Goal: Task Accomplishment & Management: Use online tool/utility

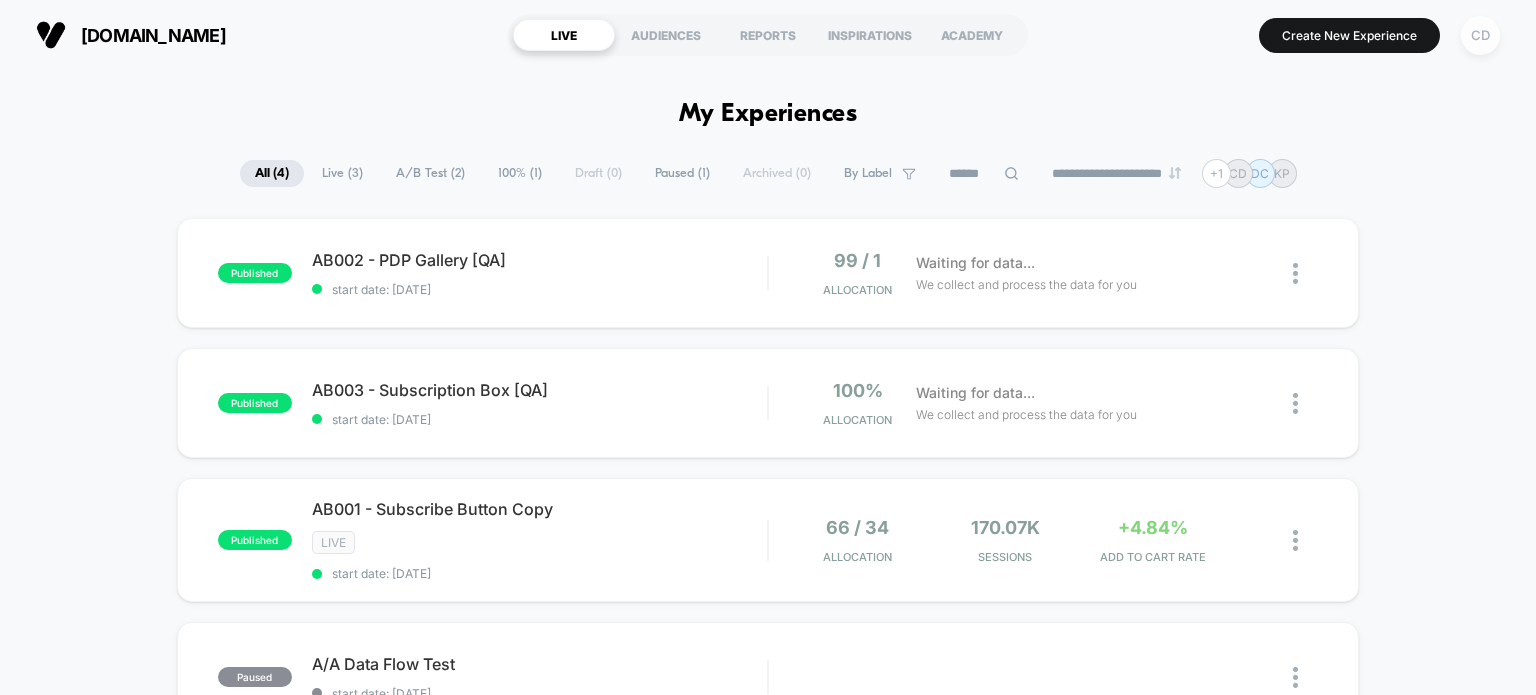
click at [1475, 43] on div "CD" at bounding box center [1480, 35] width 39 height 39
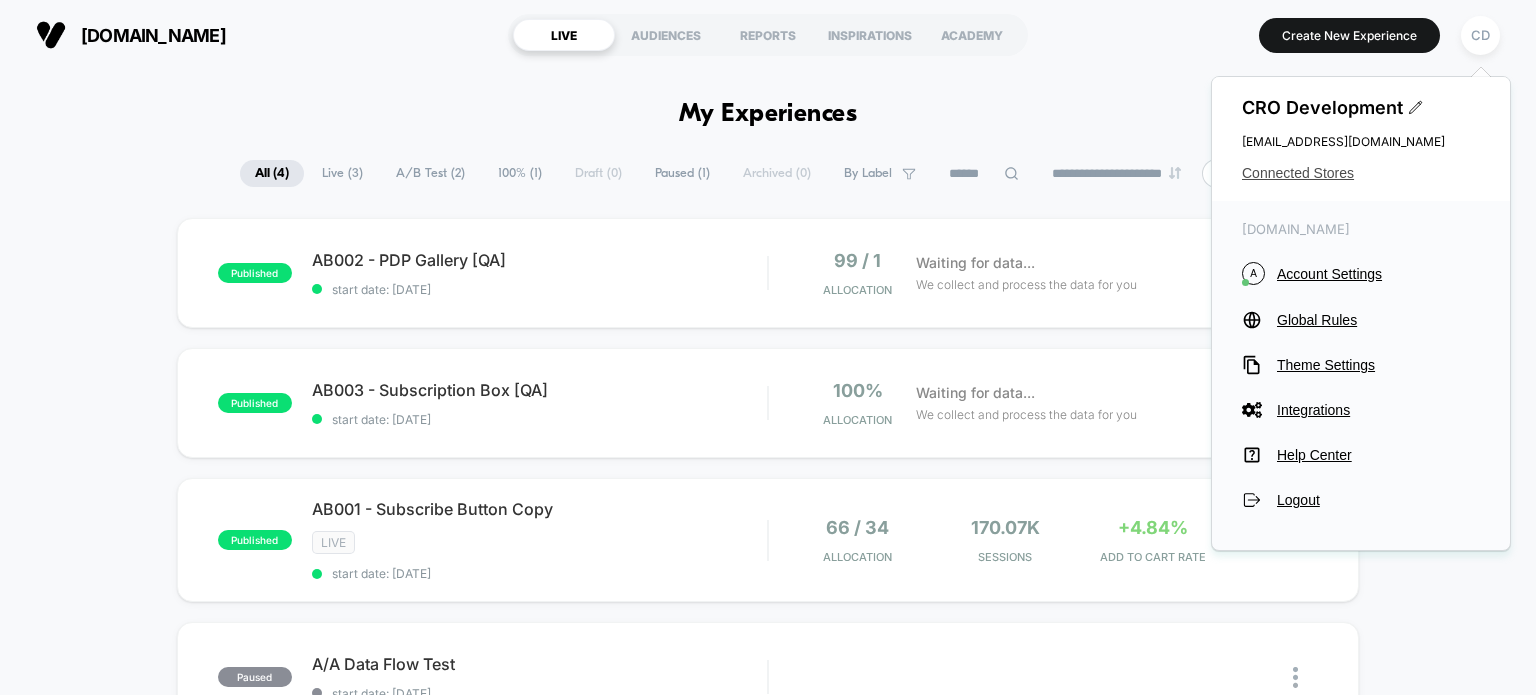
click at [1322, 179] on span "Connected Stores" at bounding box center [1361, 173] width 238 height 16
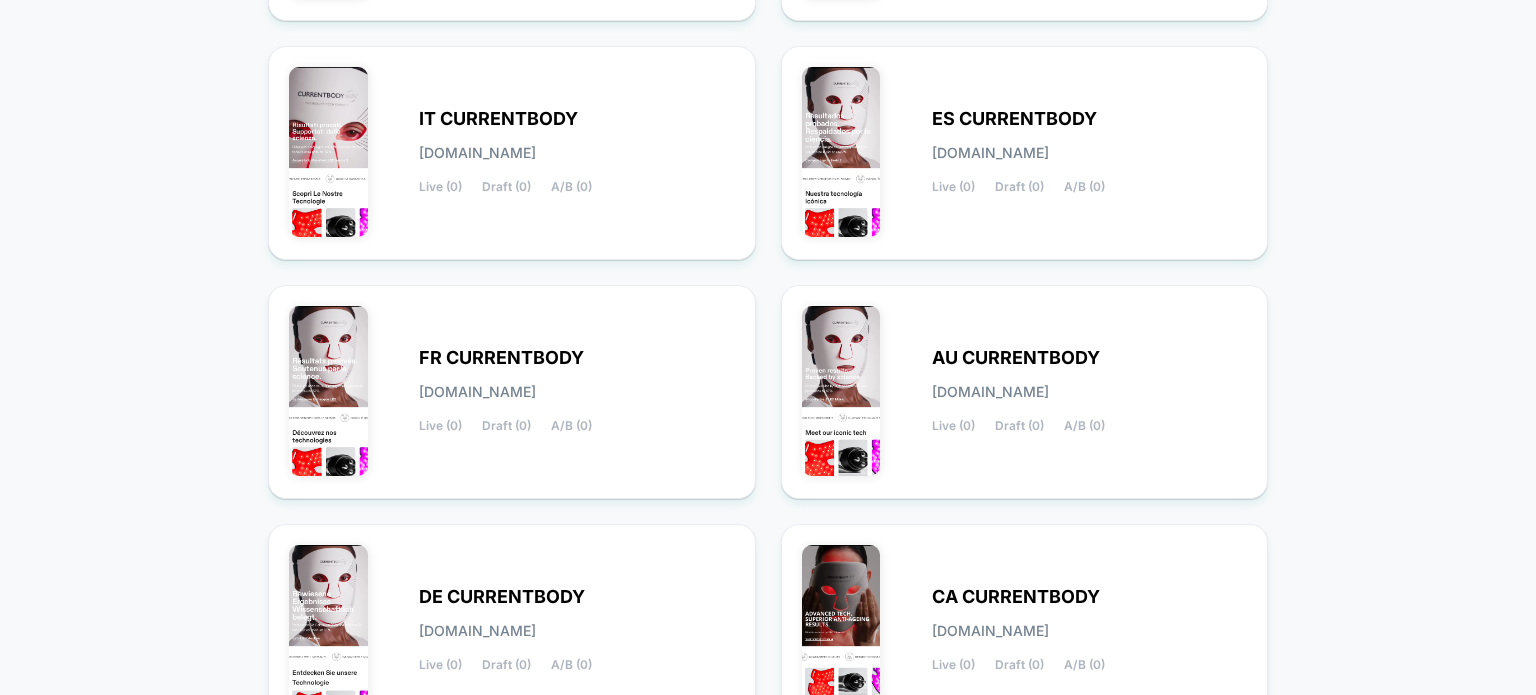
scroll to position [905, 0]
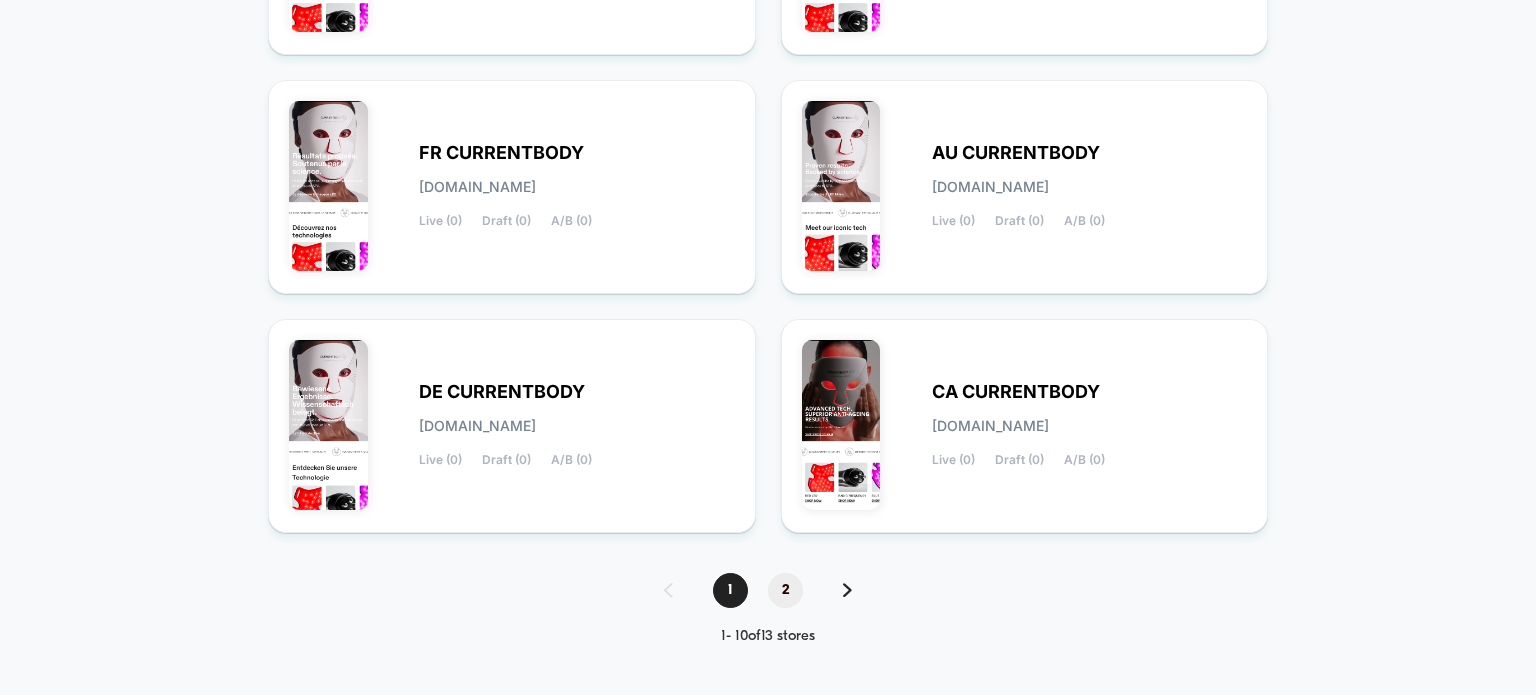
click at [796, 590] on span "2" at bounding box center [785, 590] width 35 height 35
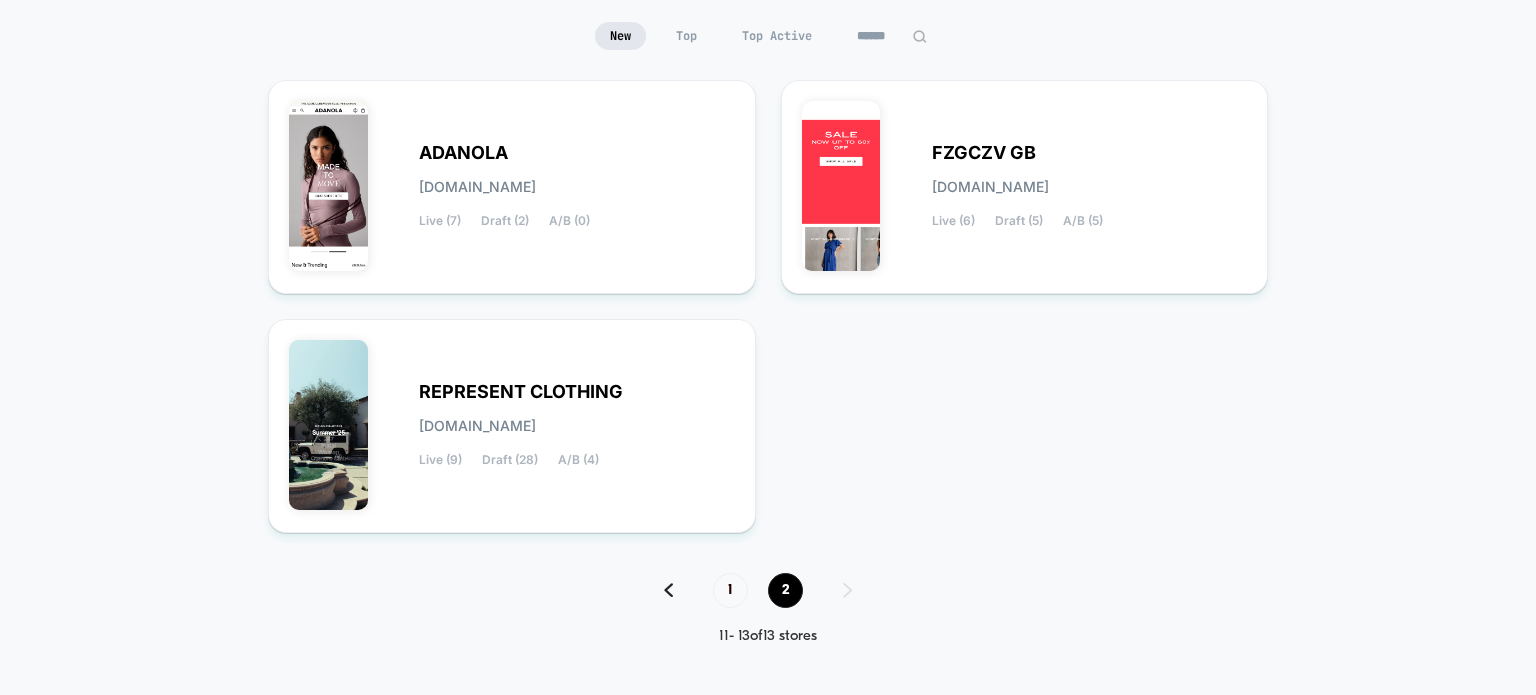
scroll to position [188, 0]
click at [648, 190] on div "[PERSON_NAME][DOMAIN_NAME] Live (7) Draft (2) A/B (0)" at bounding box center [577, 187] width 316 height 82
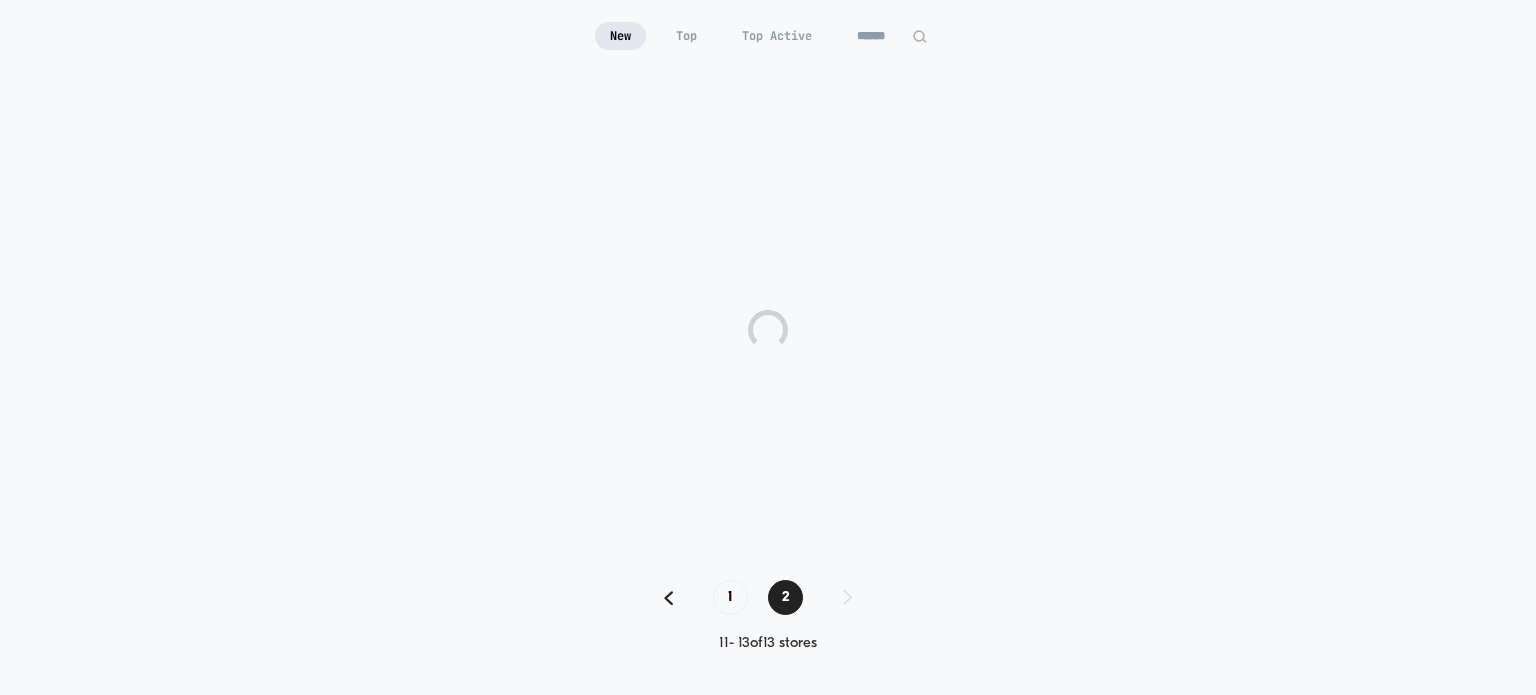
scroll to position [195, 0]
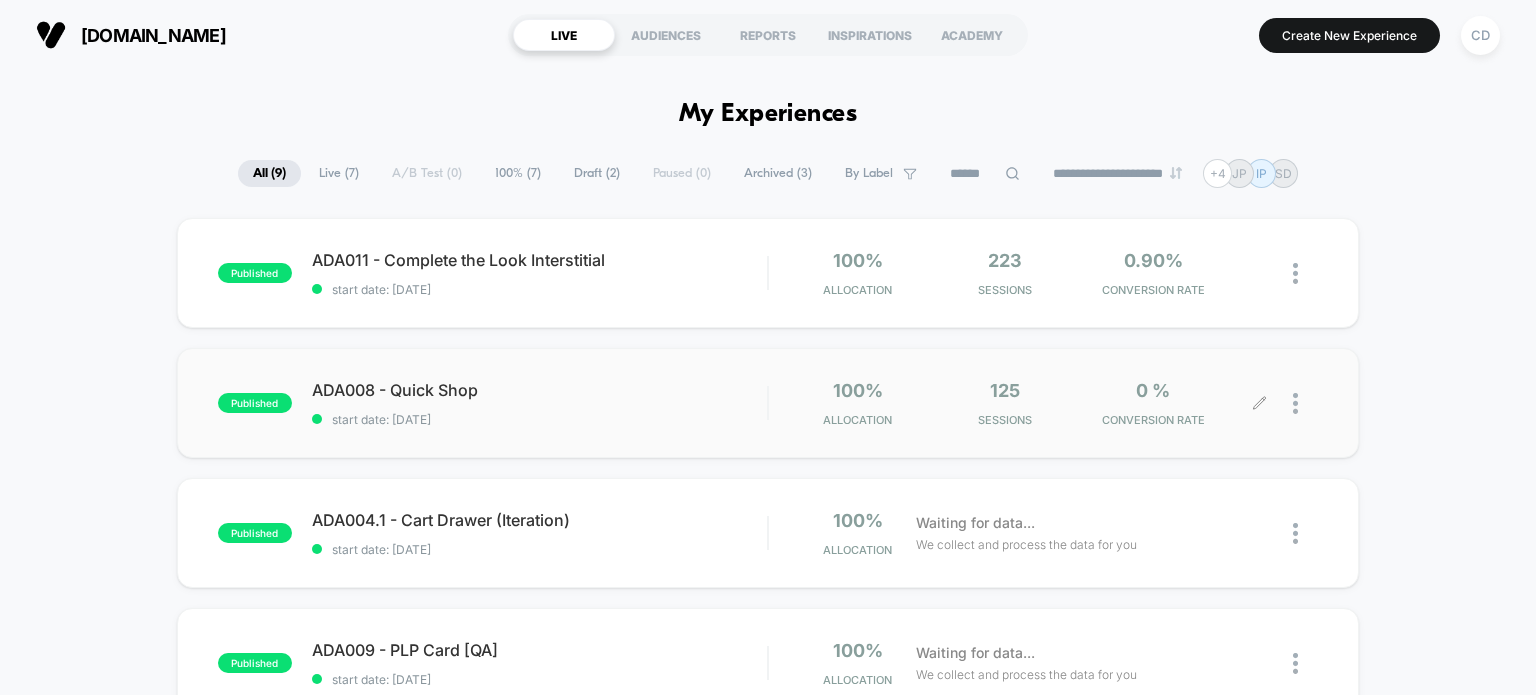
scroll to position [233, 0]
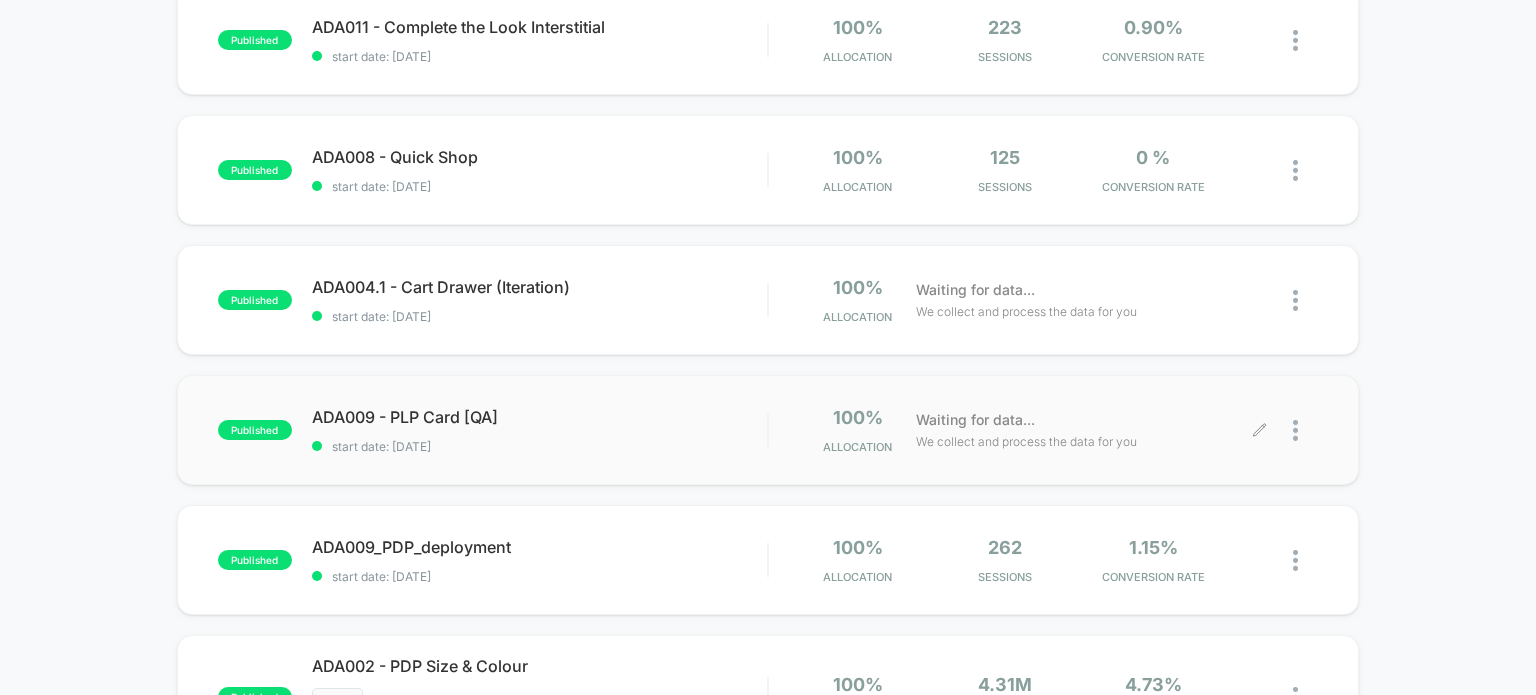
click at [1260, 423] on icon at bounding box center [1259, 430] width 15 height 15
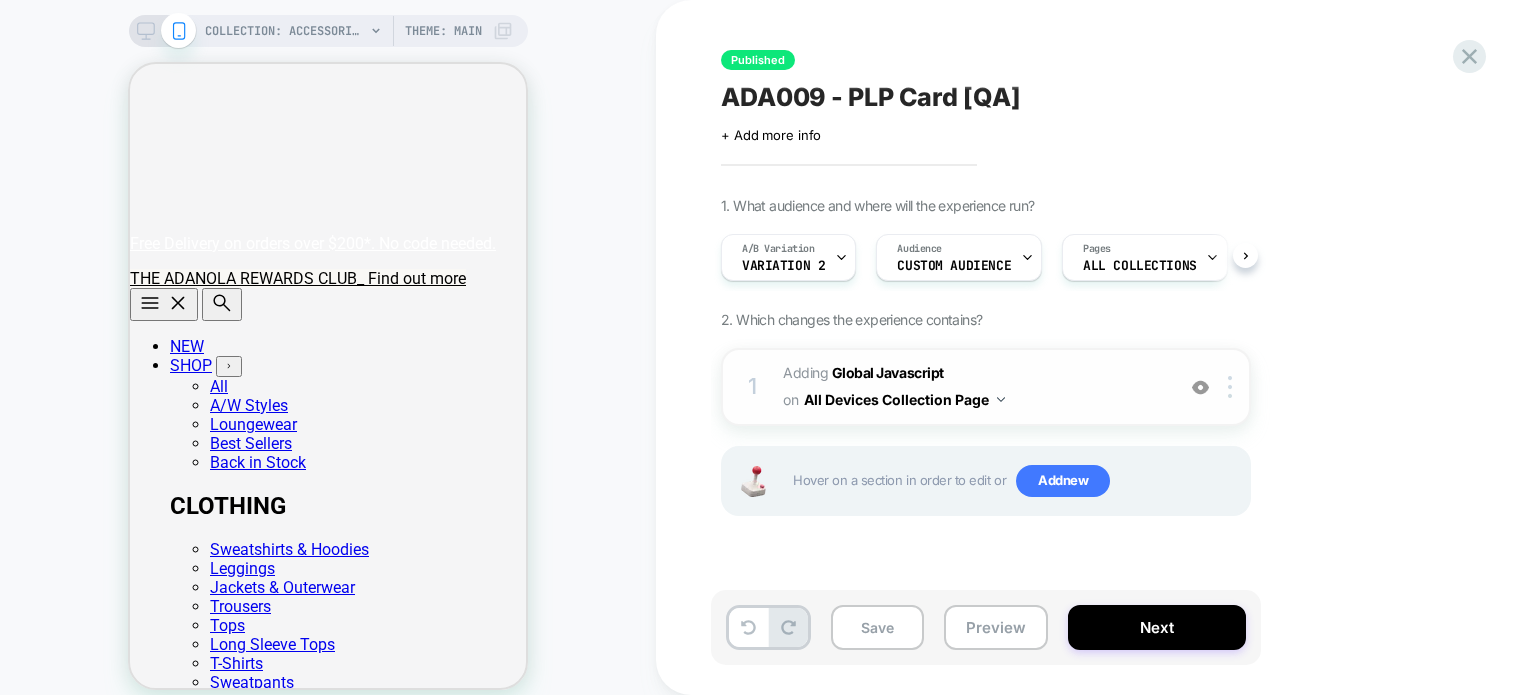
click at [920, 417] on div "1 Adding Global Javascript on All Devices Collection Page Add Before Add After …" at bounding box center [986, 387] width 530 height 78
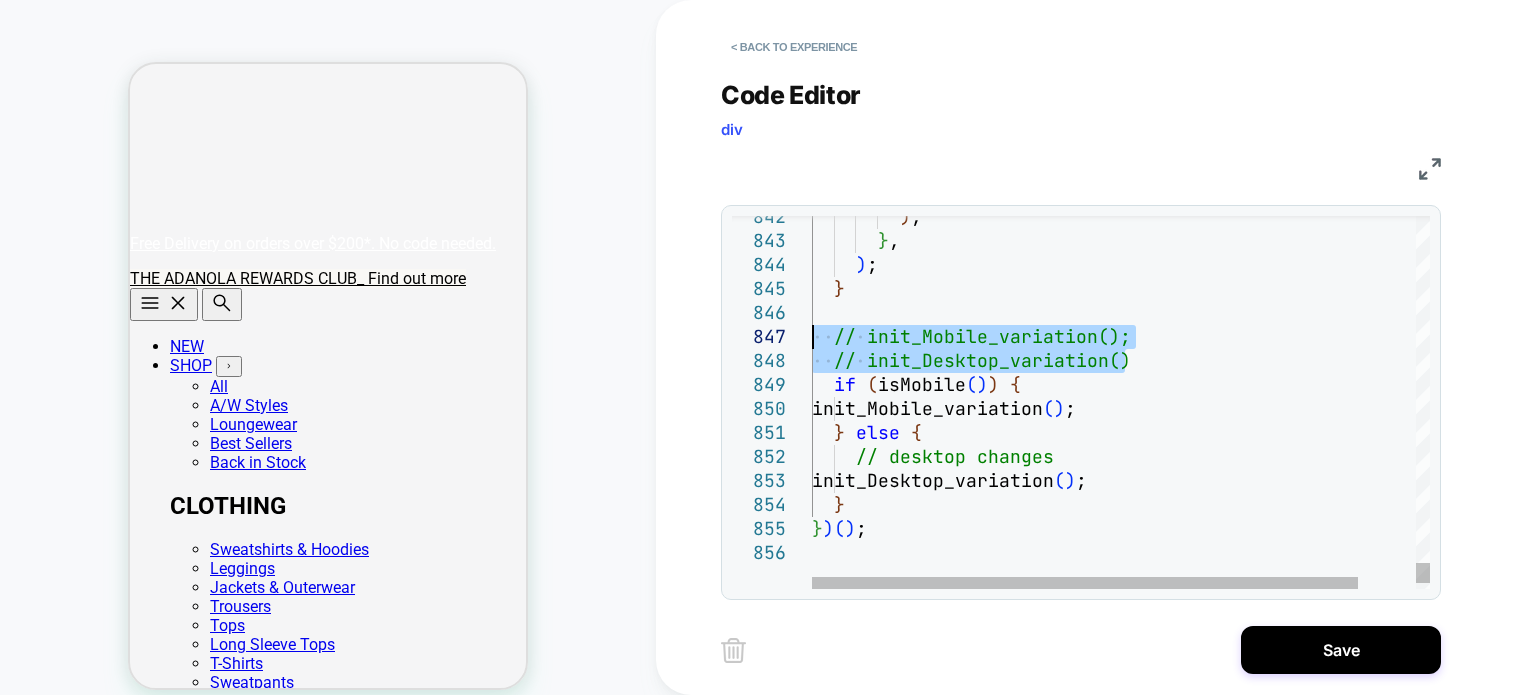
drag, startPoint x: 1135, startPoint y: 356, endPoint x: 777, endPoint y: 327, distance: 359.1
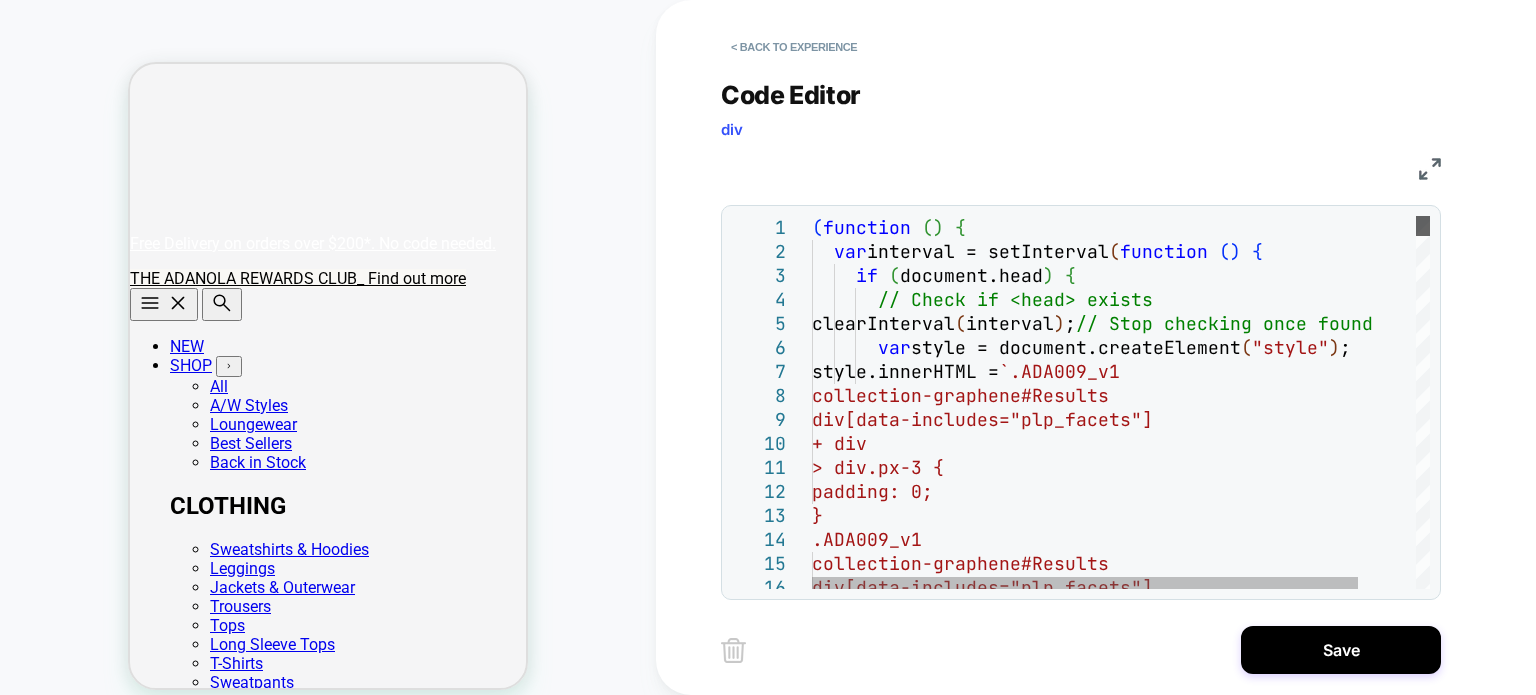
click at [1416, 216] on div at bounding box center [1423, 226] width 14 height 20
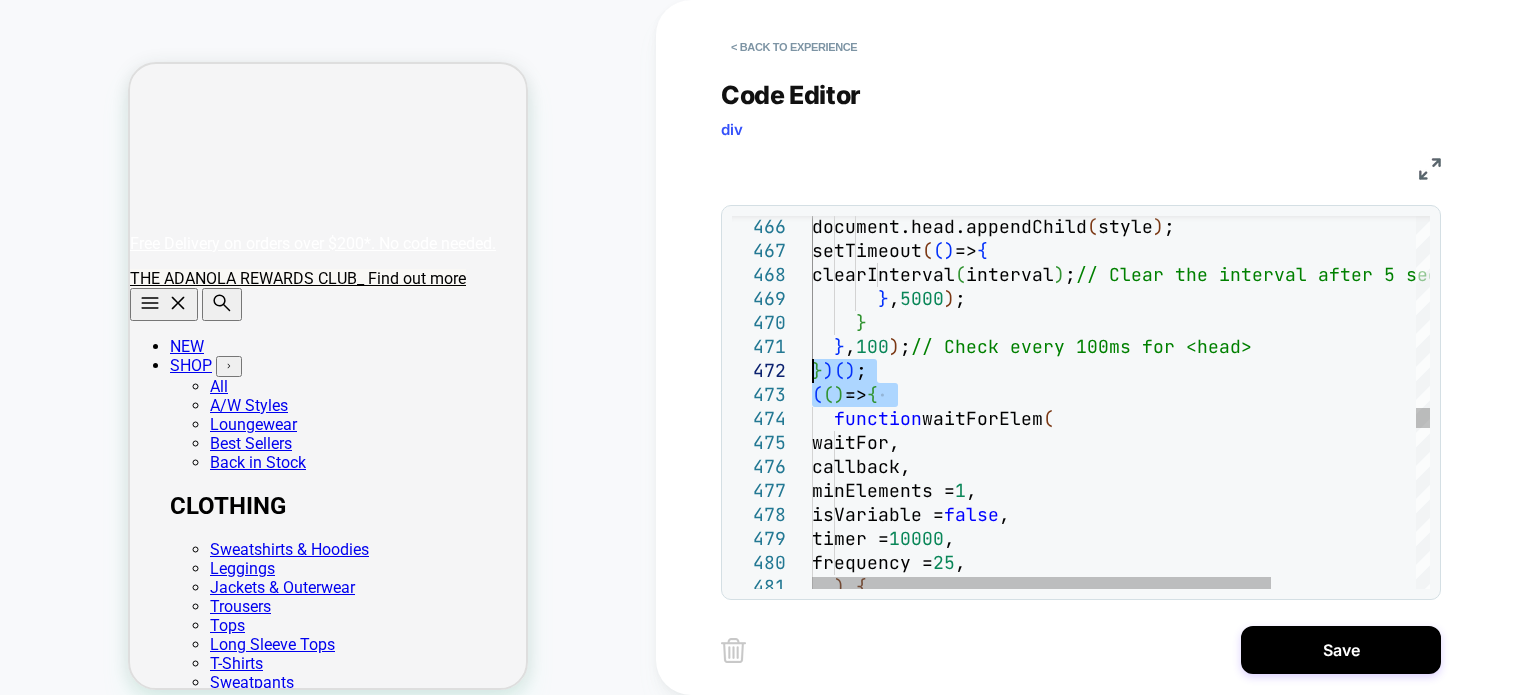
drag, startPoint x: 907, startPoint y: 391, endPoint x: 784, endPoint y: 361, distance: 126.6
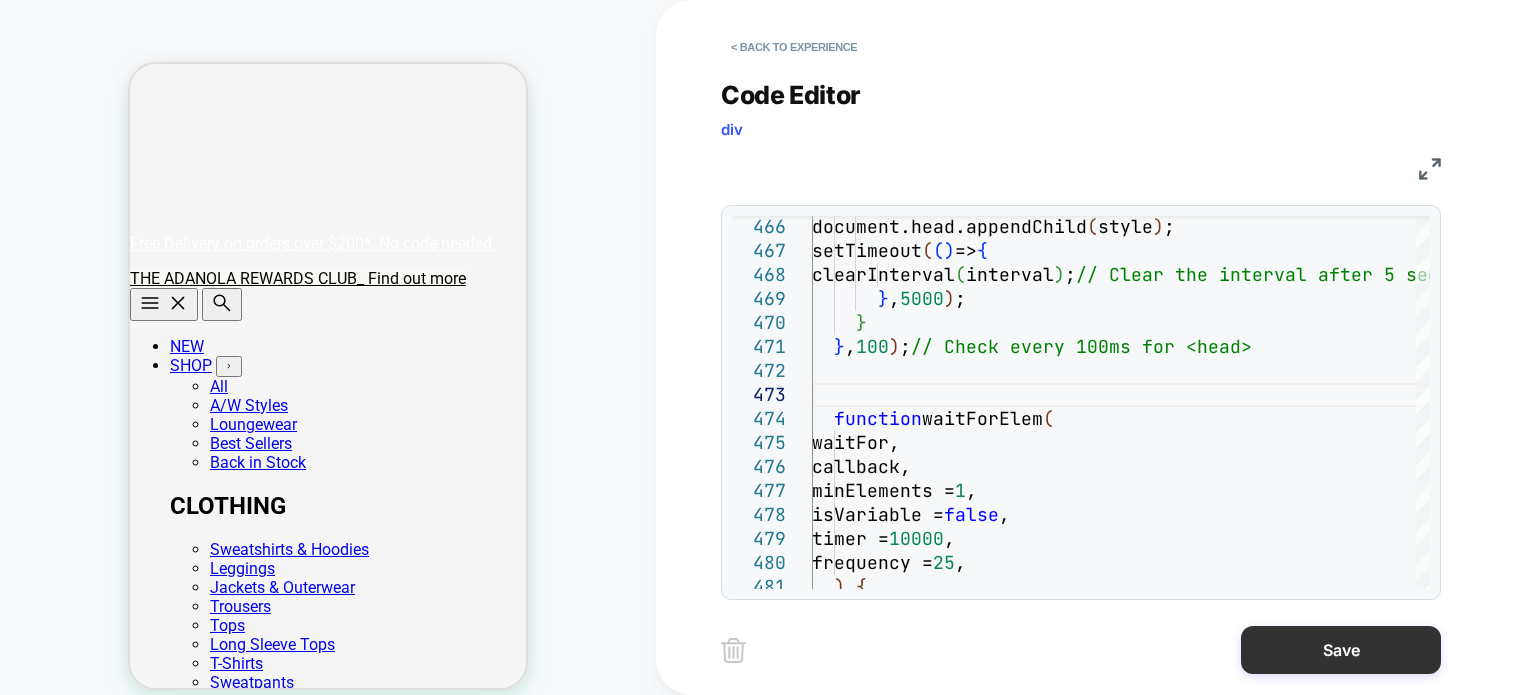
type textarea "**********"
click at [1285, 646] on button "Save" at bounding box center [1341, 650] width 200 height 48
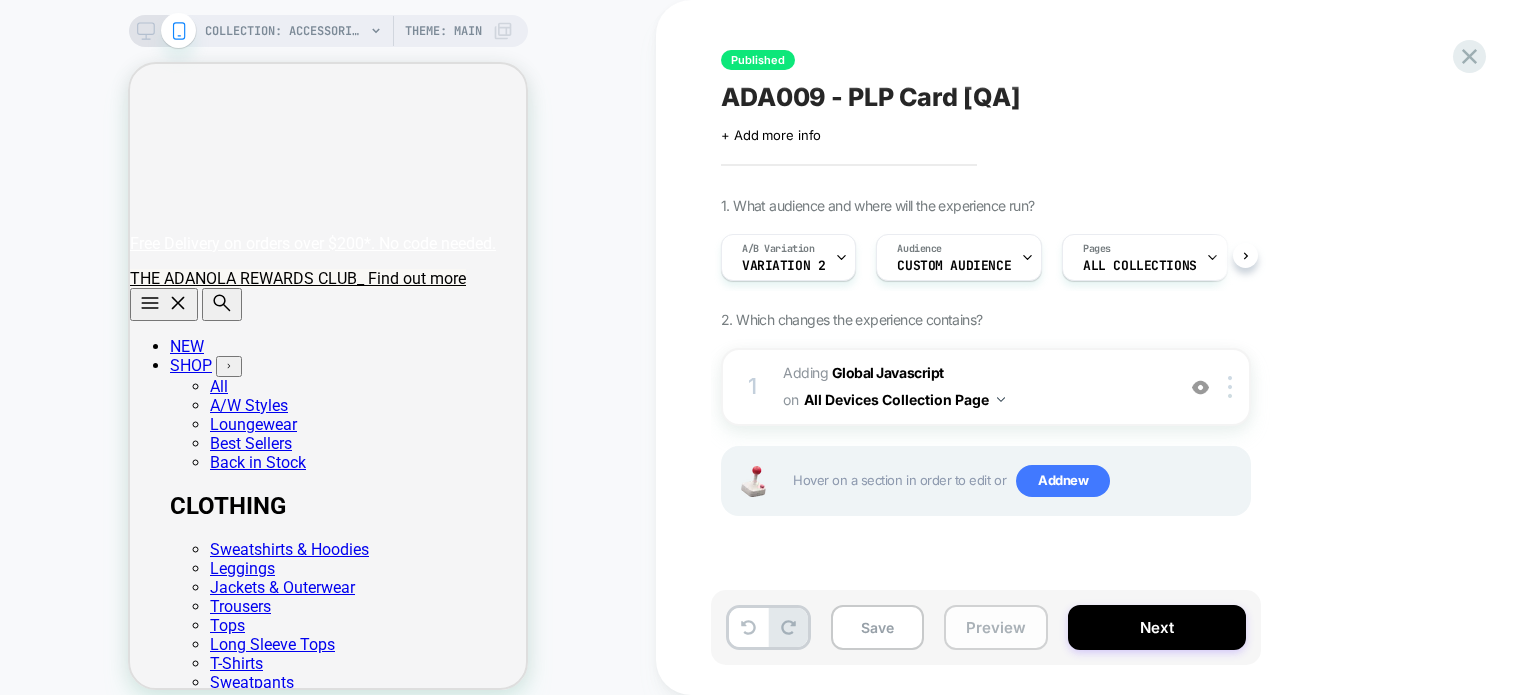
scroll to position [0, 0]
click at [883, 612] on button "Save" at bounding box center [877, 627] width 93 height 45
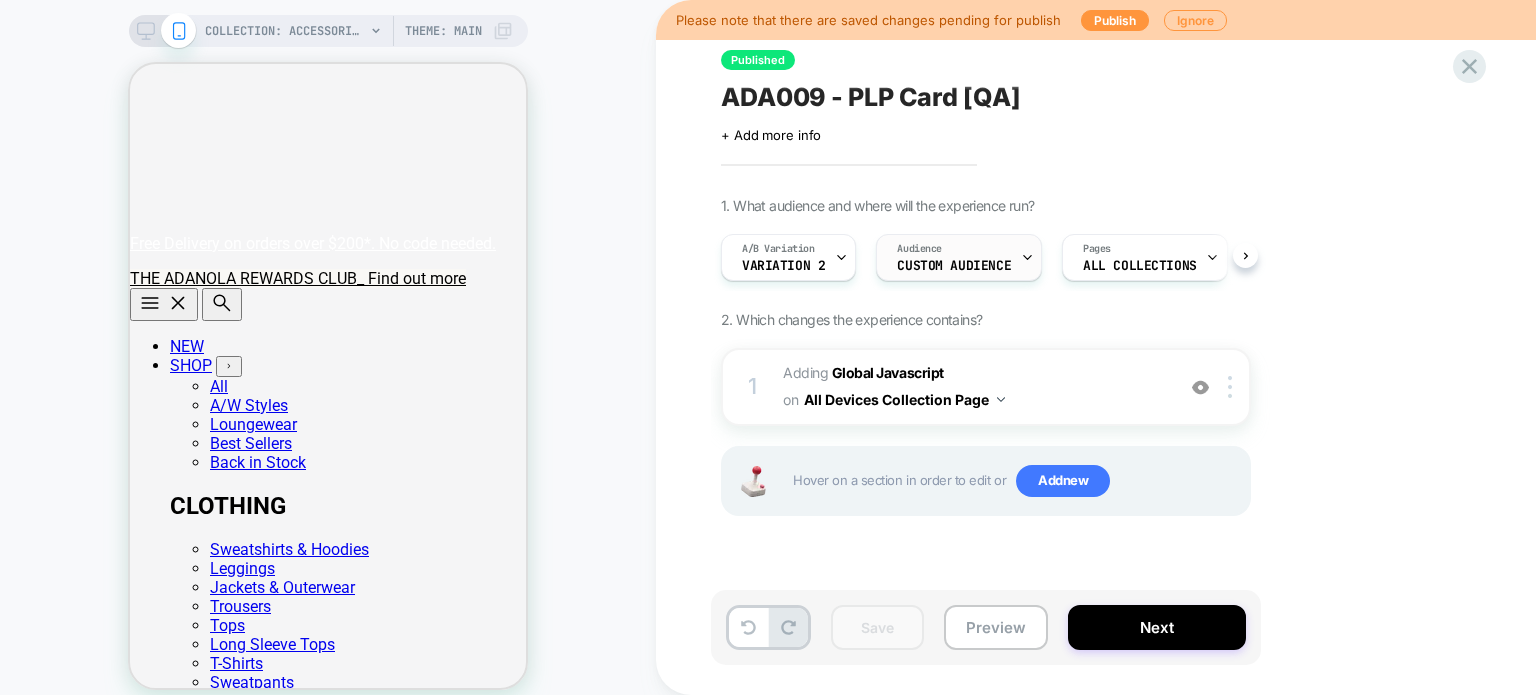
click at [958, 251] on div "Audience Custom Audience" at bounding box center [954, 257] width 154 height 45
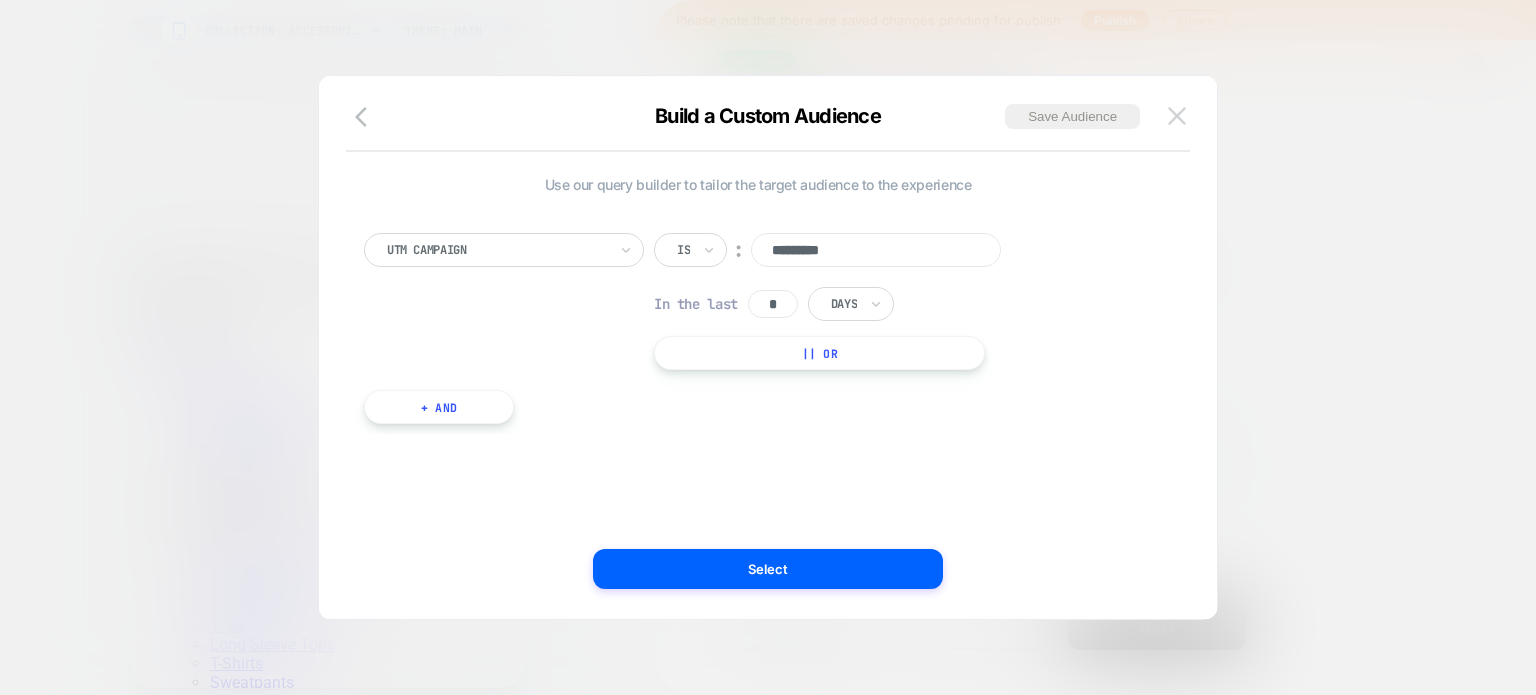
click at [1179, 119] on img at bounding box center [1177, 115] width 18 height 17
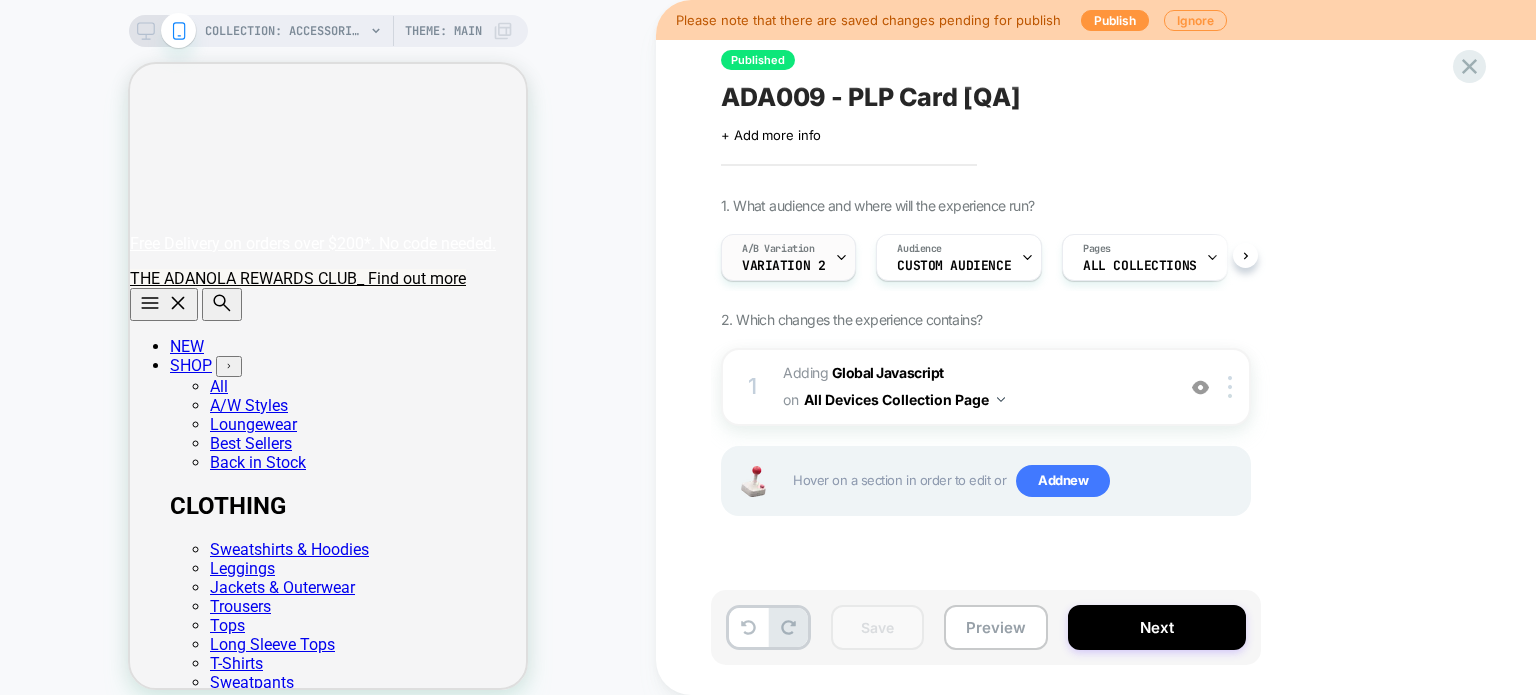
click at [826, 251] on div "A/B Variation Variation 2" at bounding box center [783, 257] width 123 height 45
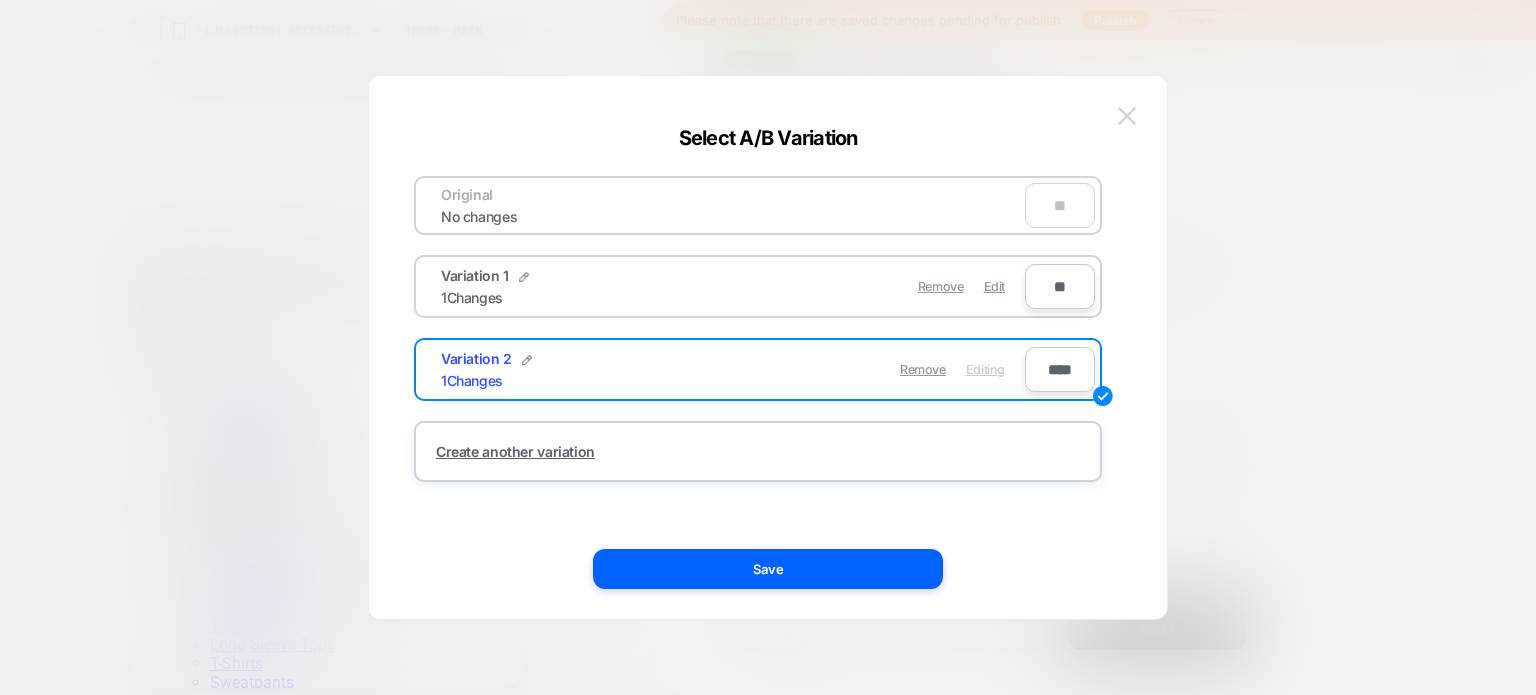
click at [1128, 111] on img at bounding box center [1127, 115] width 18 height 17
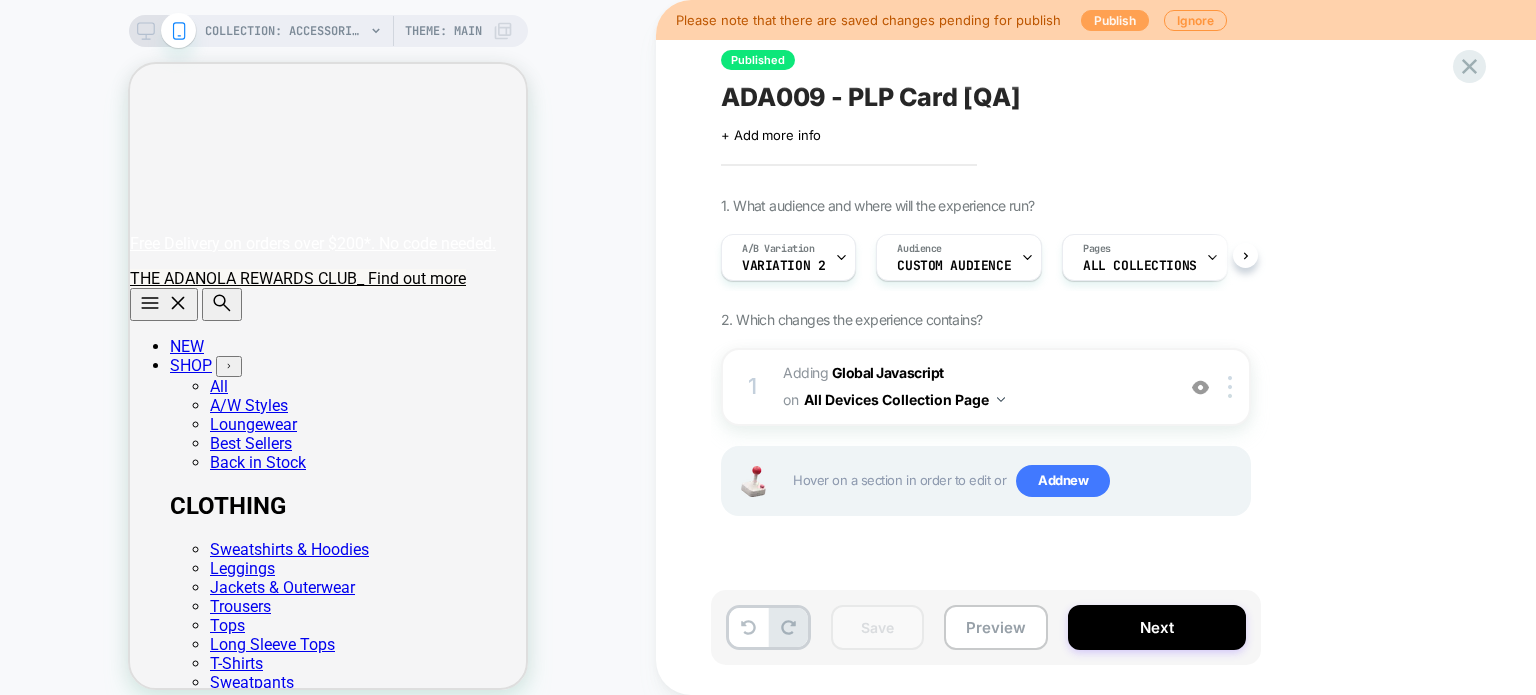
click at [1106, 15] on button "Publish" at bounding box center [1115, 20] width 68 height 21
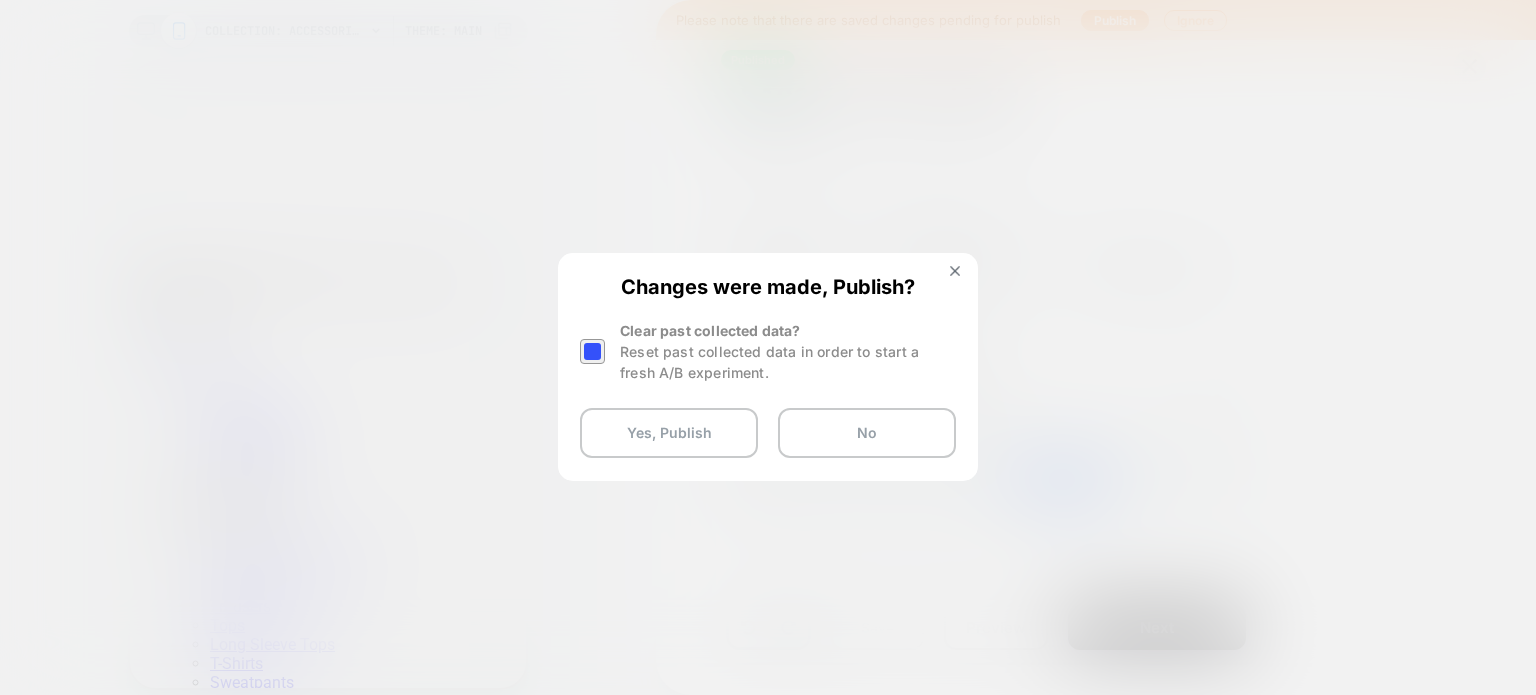
click at [593, 355] on div at bounding box center [592, 351] width 25 height 25
click at [656, 443] on button "Yes, Publish" at bounding box center [669, 433] width 178 height 50
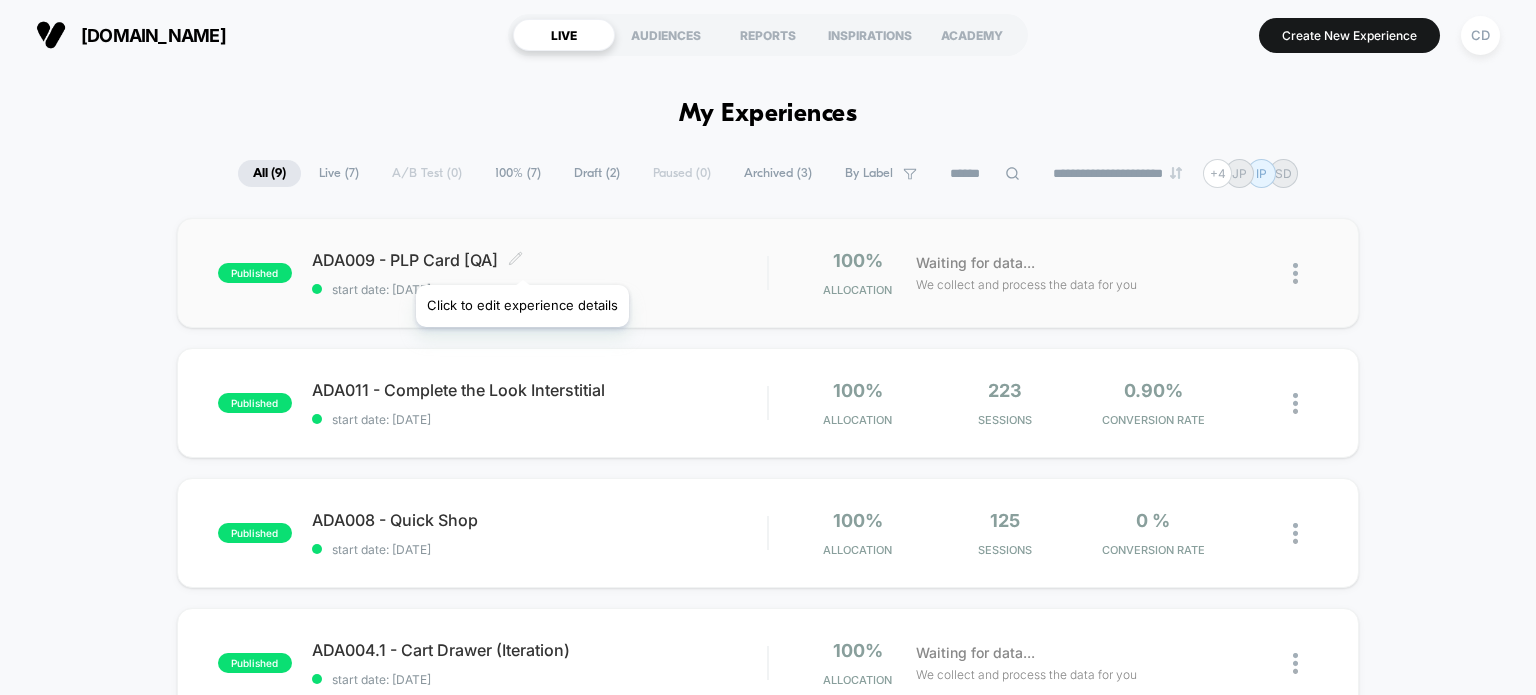
click at [521, 260] on icon at bounding box center [515, 258] width 15 height 15
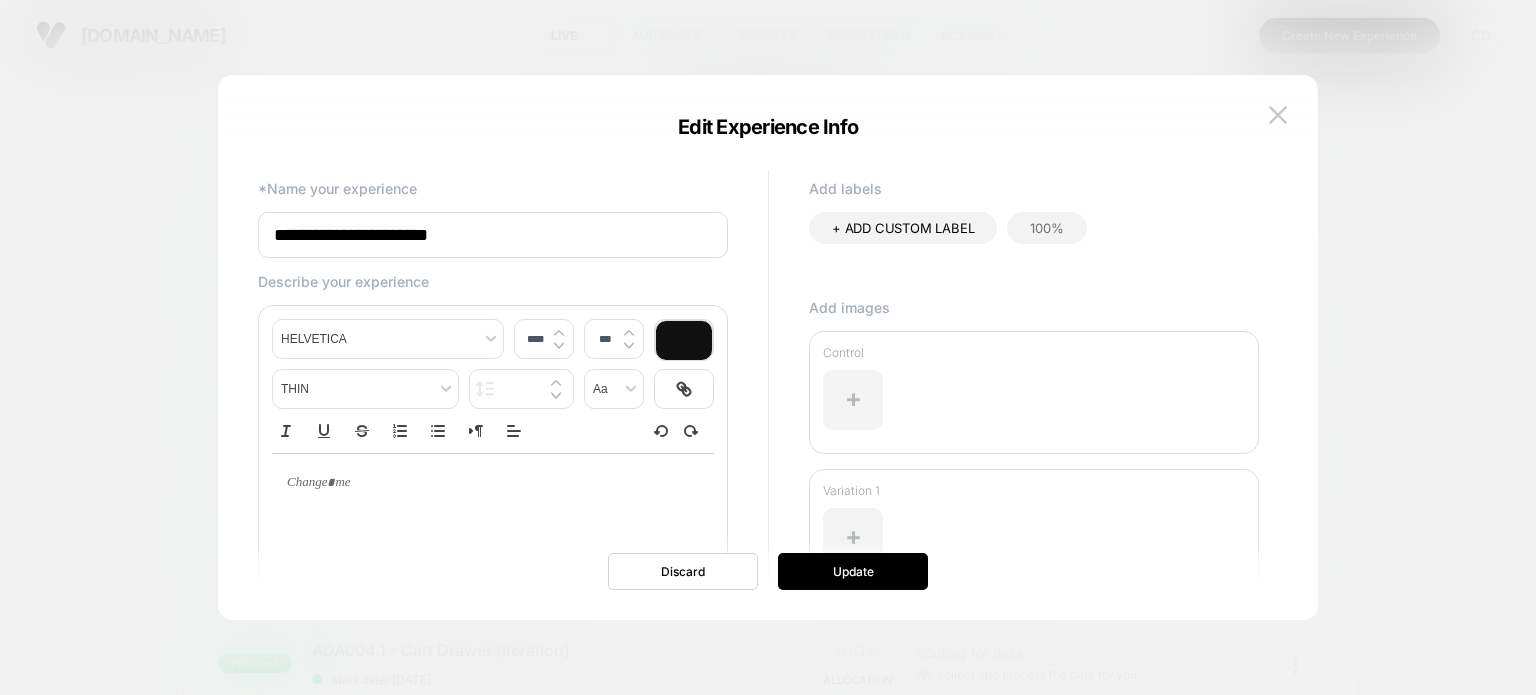
drag, startPoint x: 1274, startPoint y: 123, endPoint x: 1265, endPoint y: 135, distance: 15.0
click at [1273, 123] on img at bounding box center [1278, 114] width 18 height 17
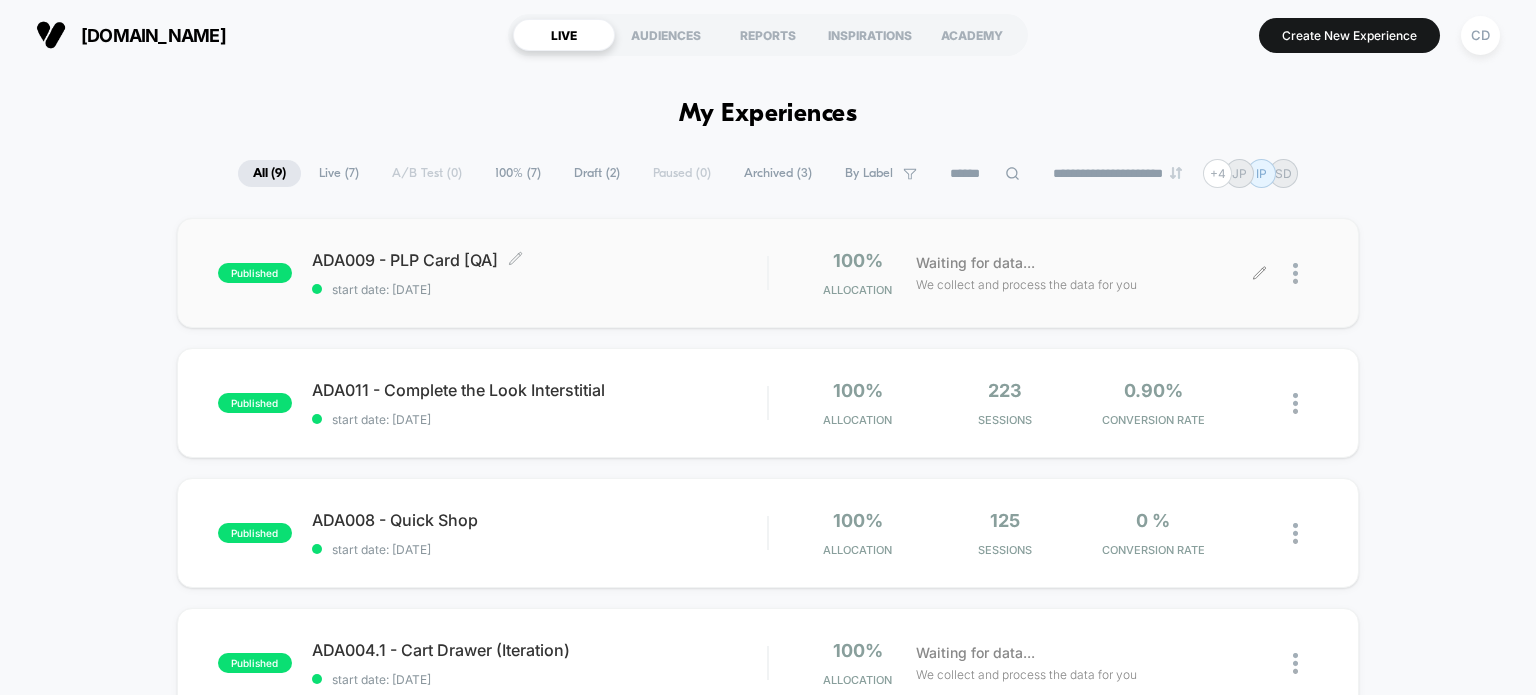
click at [1255, 280] on div "Waiting for data... We collect and process the data for you" at bounding box center [1082, 273] width 353 height 47
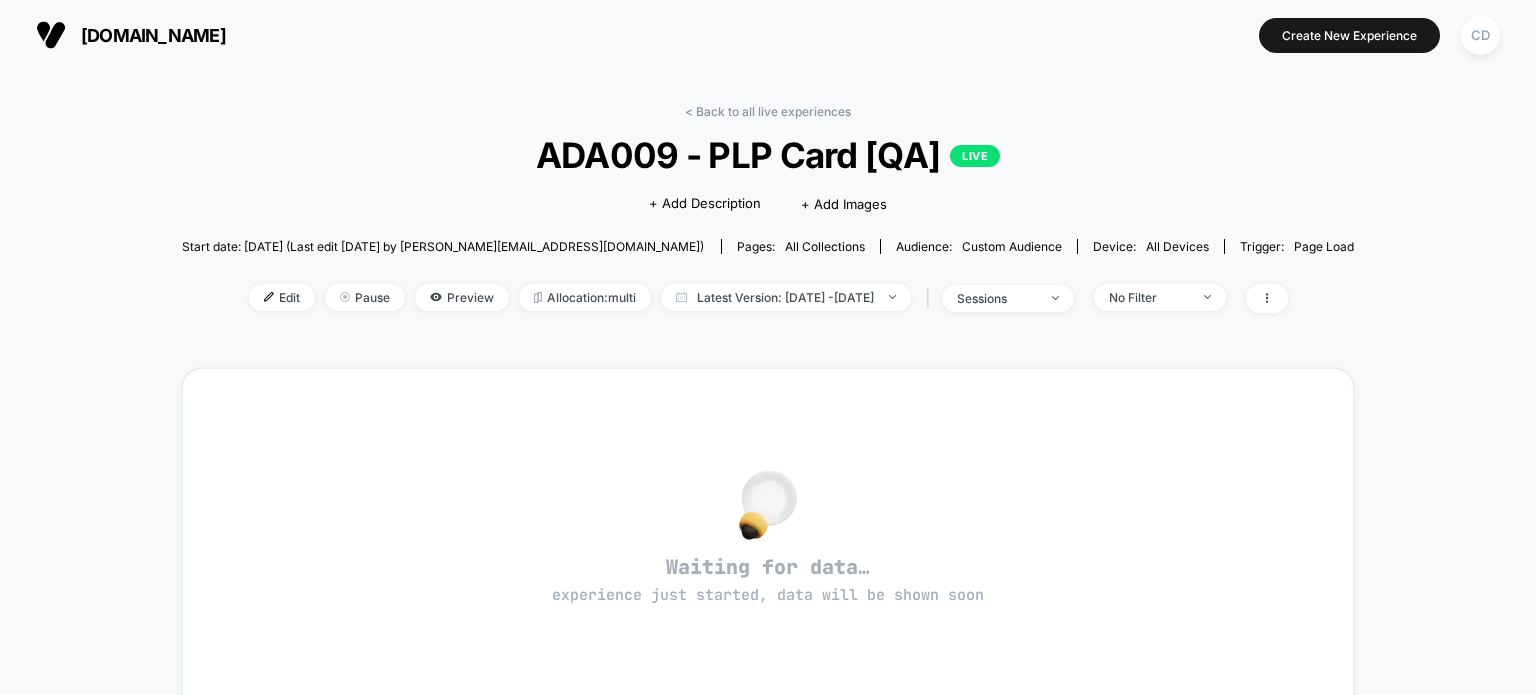
click at [218, 313] on div "< Back to all live experiences ADA009 - PLP Card [QA] LIVE Click to edit experi…" at bounding box center [768, 221] width 1173 height 234
click at [249, 304] on span "Edit" at bounding box center [282, 297] width 66 height 27
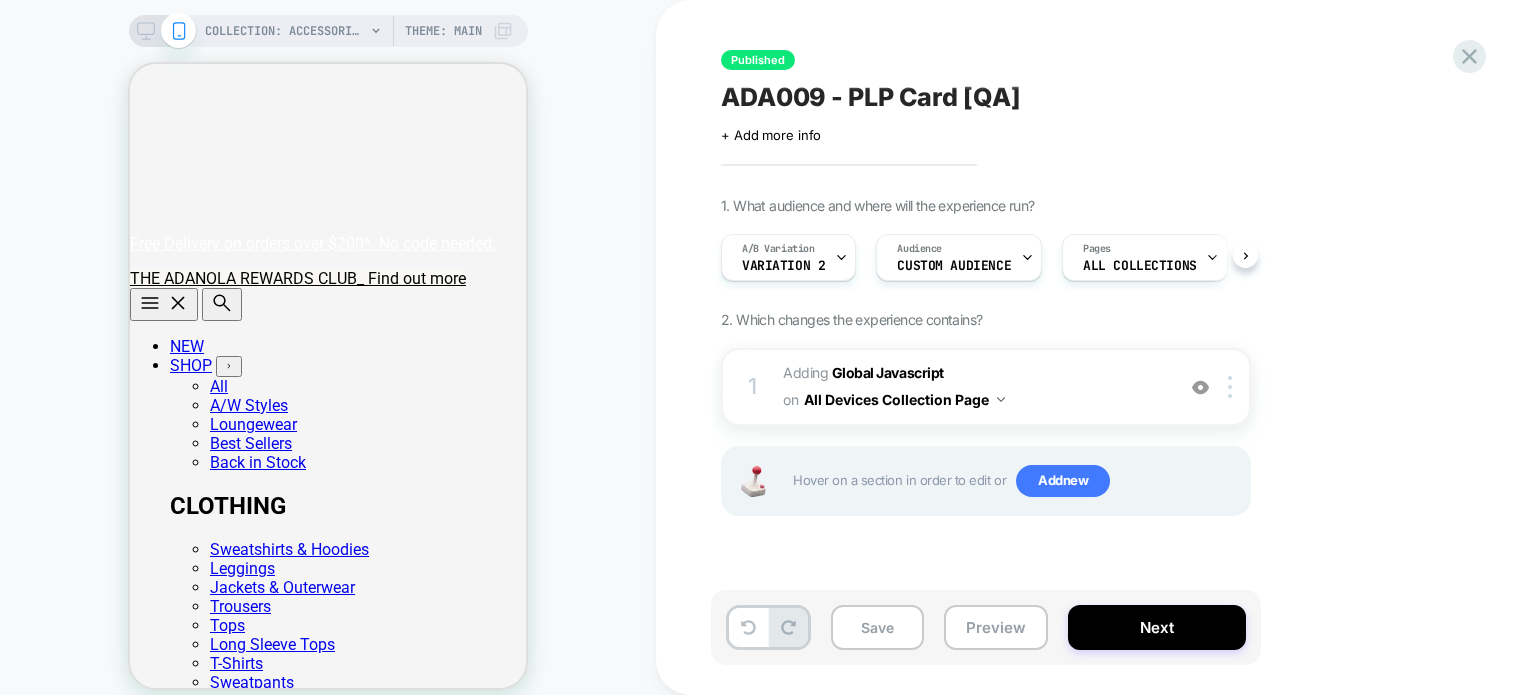
click at [1370, 235] on div "1. What audience and where will the experience run? A/B Variation Variation 2 A…" at bounding box center [1086, 381] width 730 height 369
